Goal: Task Accomplishment & Management: Manage account settings

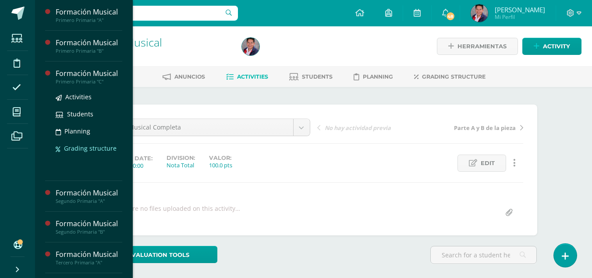
click at [90, 147] on span "Grading structure" at bounding box center [90, 148] width 53 height 8
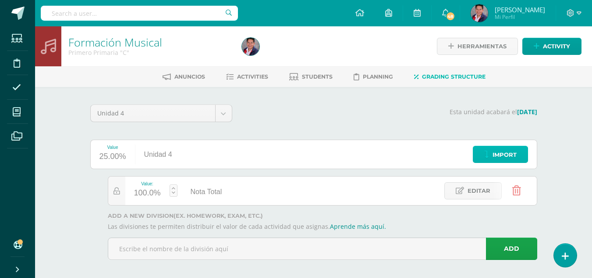
click at [495, 150] on span "Import" at bounding box center [505, 154] width 24 height 16
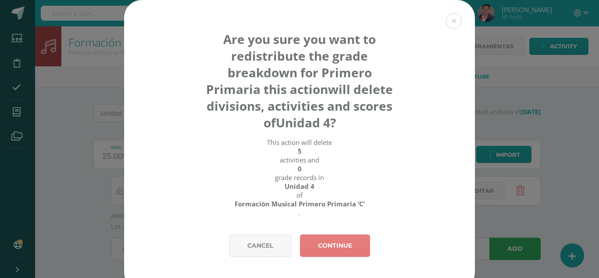
click at [355, 243] on link "Continue" at bounding box center [335, 245] width 70 height 22
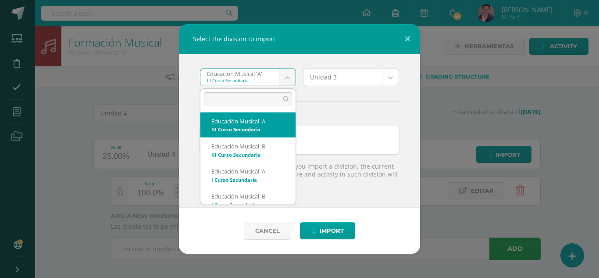
click at [278, 77] on body "Select the division to import Educación Musical 'A' III Curso Secundaria Educac…" at bounding box center [299, 142] width 599 height 284
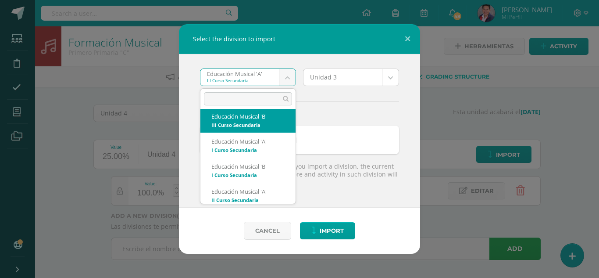
scroll to position [44, 0]
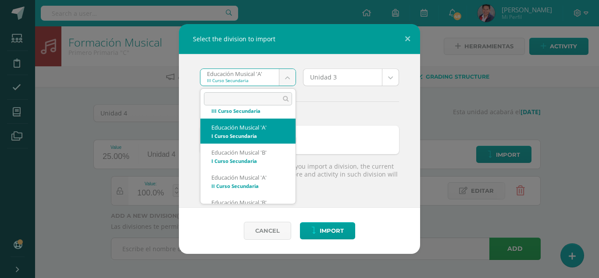
select select "4835"
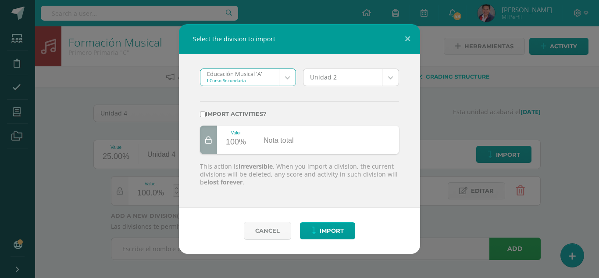
click at [393, 84] on body "Select the division to import Educación Musical 'A' I Curso Secundaria Educació…" at bounding box center [299, 142] width 599 height 284
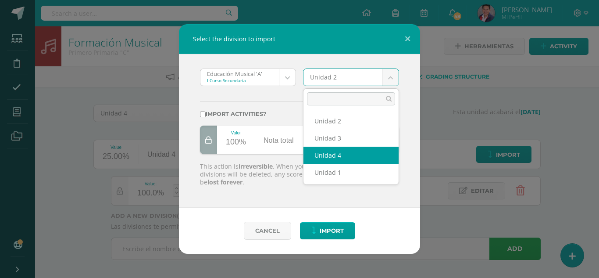
select select "207902"
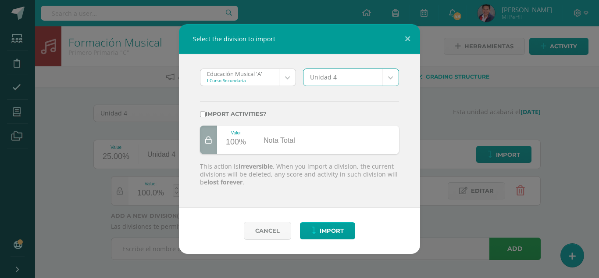
click at [203, 115] on input "Import activities?" at bounding box center [203, 114] width 6 height 6
checkbox input "true"
click at [329, 228] on span "Import" at bounding box center [332, 230] width 24 height 16
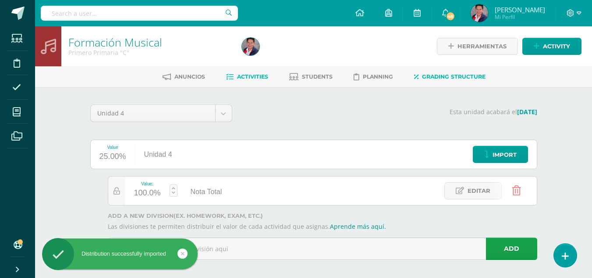
click at [252, 79] on span "Activities" at bounding box center [252, 76] width 31 height 7
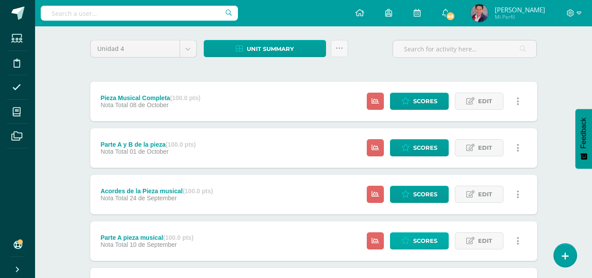
scroll to position [108, 0]
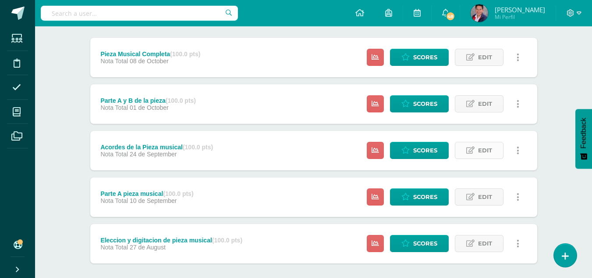
click at [480, 150] on span "Edit" at bounding box center [485, 150] width 14 height 16
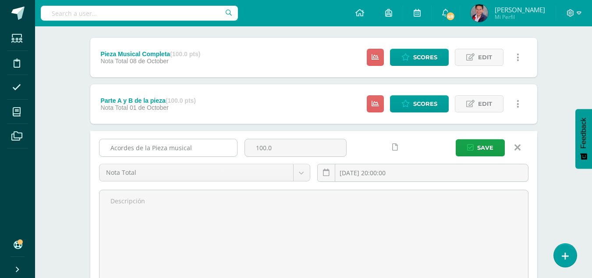
click at [186, 147] on input "Acordes de la Pieza musical" at bounding box center [169, 147] width 138 height 17
drag, startPoint x: 189, startPoint y: 146, endPoint x: 104, endPoint y: 150, distance: 85.6
click at [104, 150] on input "Acordes de la Pieza musical" at bounding box center [169, 147] width 138 height 17
type input "Parte A pieza musical"
click at [475, 147] on button "Save" at bounding box center [480, 147] width 49 height 17
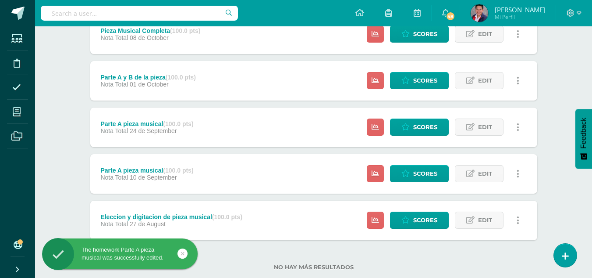
scroll to position [152, 0]
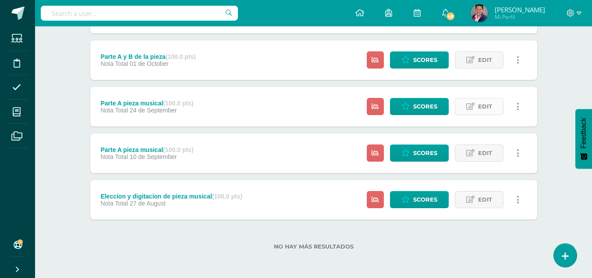
click at [475, 104] on icon at bounding box center [471, 106] width 8 height 7
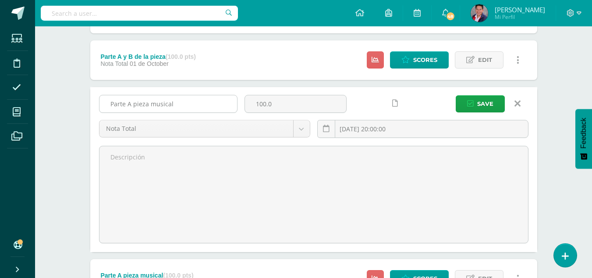
click at [130, 104] on input "Parte A pieza musical" at bounding box center [169, 103] width 138 height 17
type input "Parte B pieza musical"
click at [467, 108] on button "Save" at bounding box center [480, 103] width 49 height 17
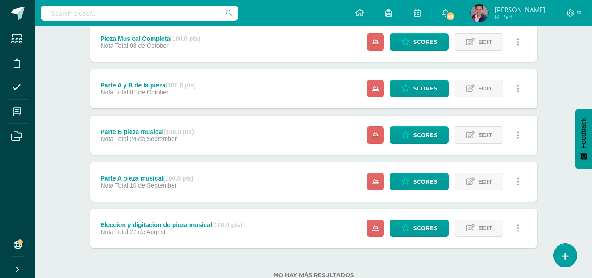
scroll to position [108, 0]
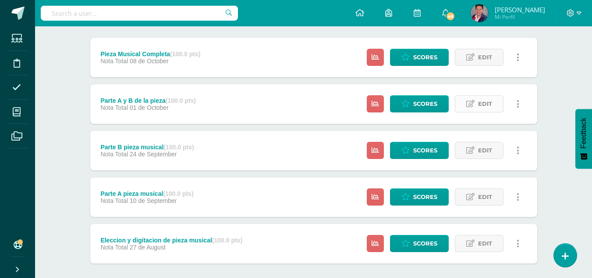
click at [487, 102] on span "Edit" at bounding box center [485, 104] width 14 height 16
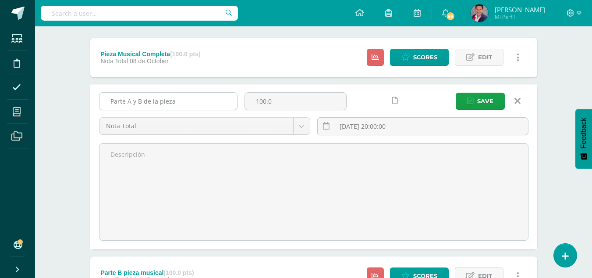
click at [140, 100] on input "Parte A y B de la pieza" at bounding box center [169, 101] width 138 height 17
type input "Parte C de la pieza"
click at [488, 104] on span "Save" at bounding box center [486, 101] width 16 height 16
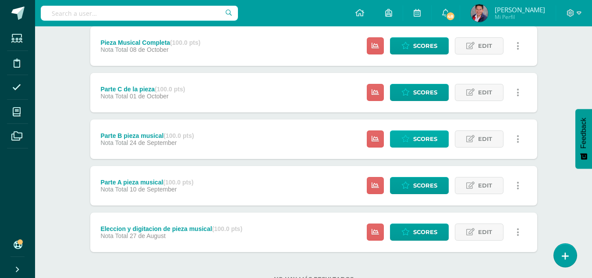
scroll to position [152, 0]
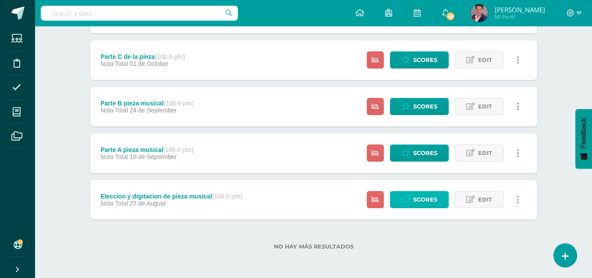
click at [421, 197] on span "Scores" at bounding box center [426, 199] width 24 height 16
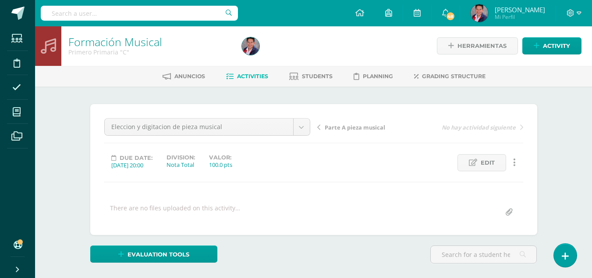
scroll to position [1, 0]
click at [403, 13] on link at bounding box center [389, 13] width 28 height 26
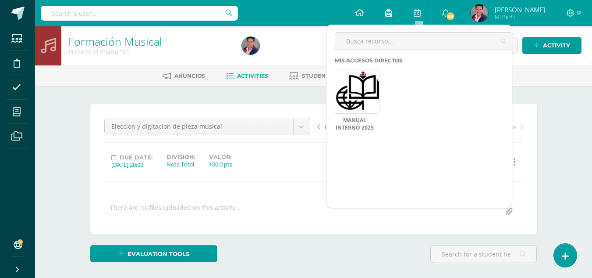
click at [403, 18] on link at bounding box center [389, 13] width 28 height 26
